Goal: Use online tool/utility: Utilize a website feature to perform a specific function

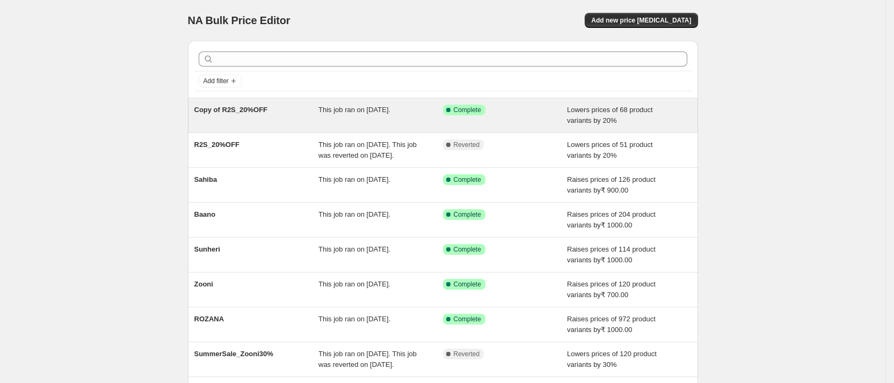
click at [433, 111] on div "This job ran on [DATE]." at bounding box center [380, 115] width 125 height 21
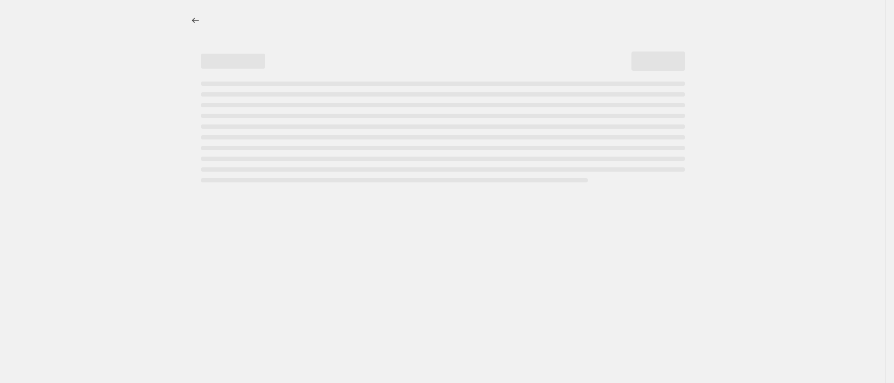
select select "percentage"
select select "collection"
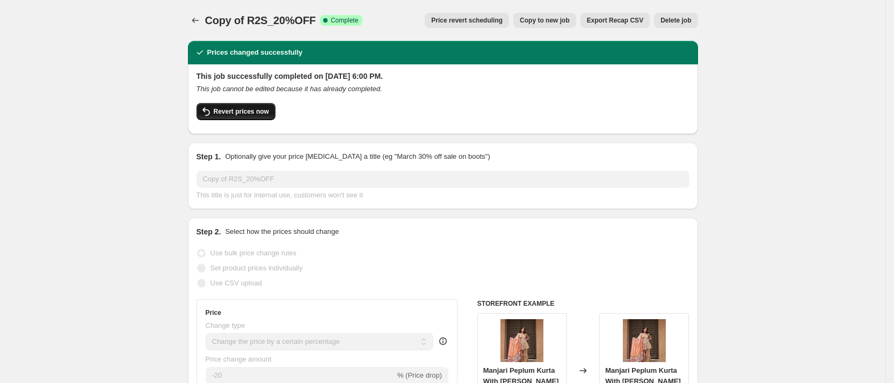
click at [261, 113] on span "Revert prices now" at bounding box center [241, 111] width 55 height 9
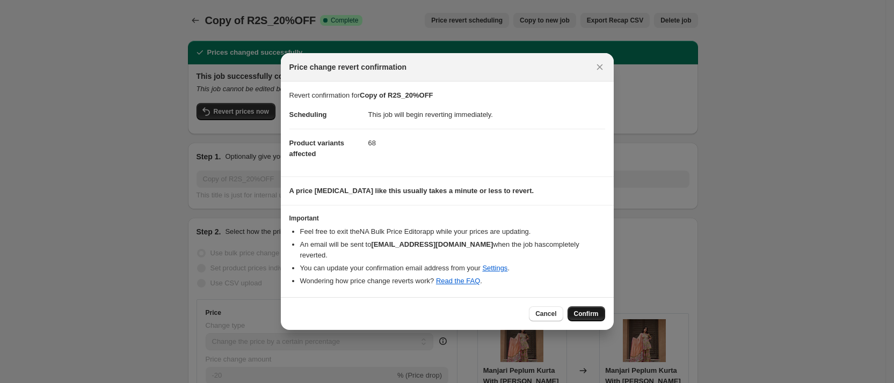
click at [582, 311] on span "Confirm" at bounding box center [586, 314] width 25 height 9
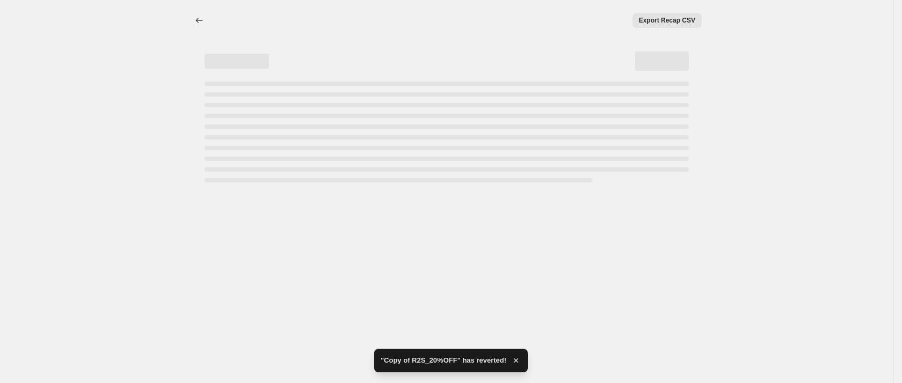
select select "percentage"
select select "collection"
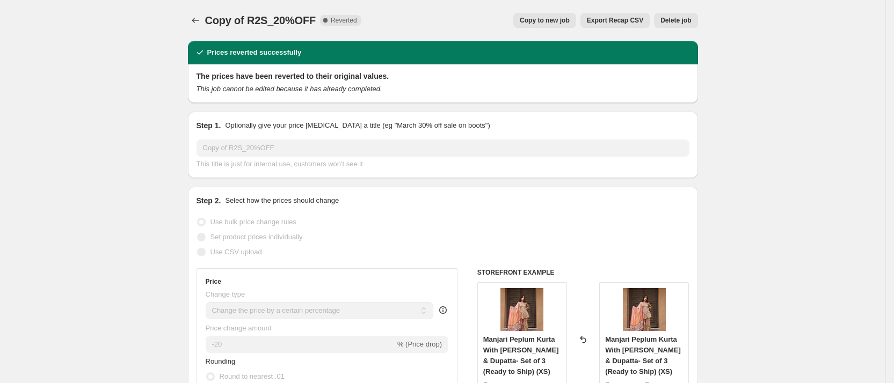
click at [554, 21] on span "Copy to new job" at bounding box center [545, 20] width 50 height 9
select select "percentage"
select select "collection"
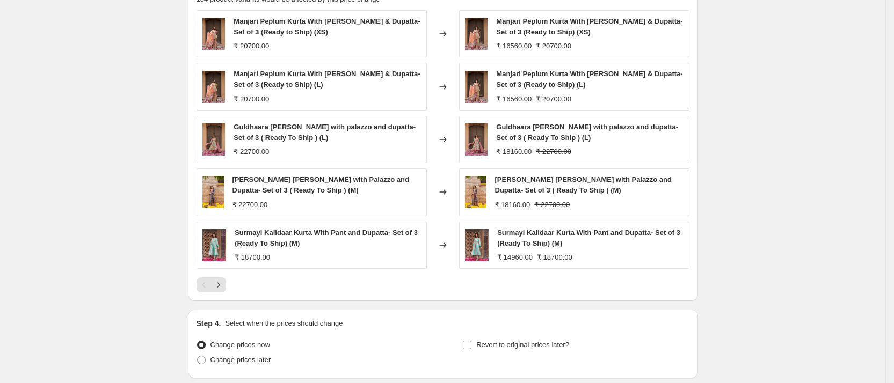
scroll to position [828, 0]
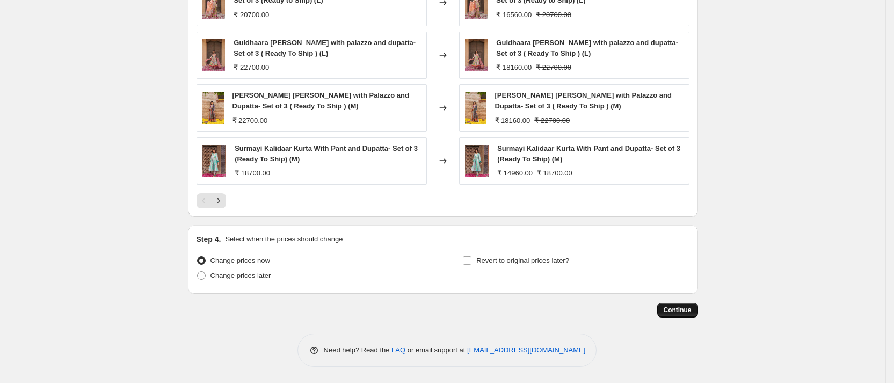
click at [683, 309] on span "Continue" at bounding box center [677, 310] width 28 height 9
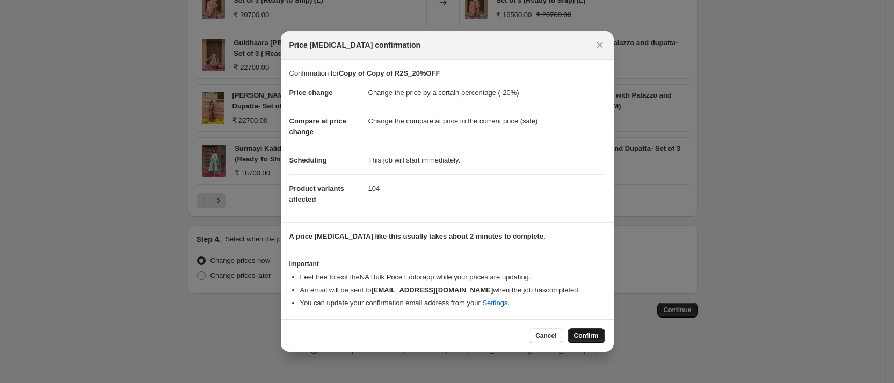
click at [581, 333] on span "Confirm" at bounding box center [586, 336] width 25 height 9
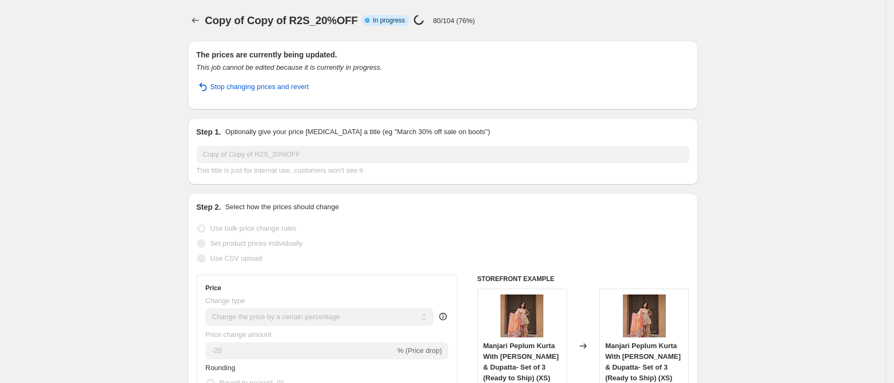
select select "percentage"
select select "collection"
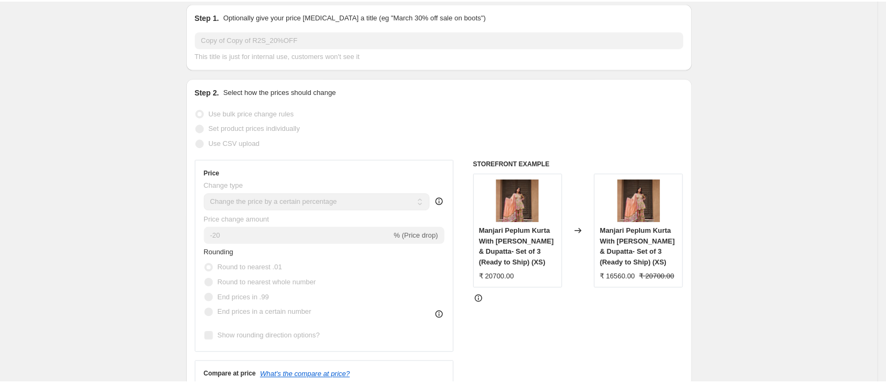
scroll to position [140, 0]
